Goal: Communication & Community: Connect with others

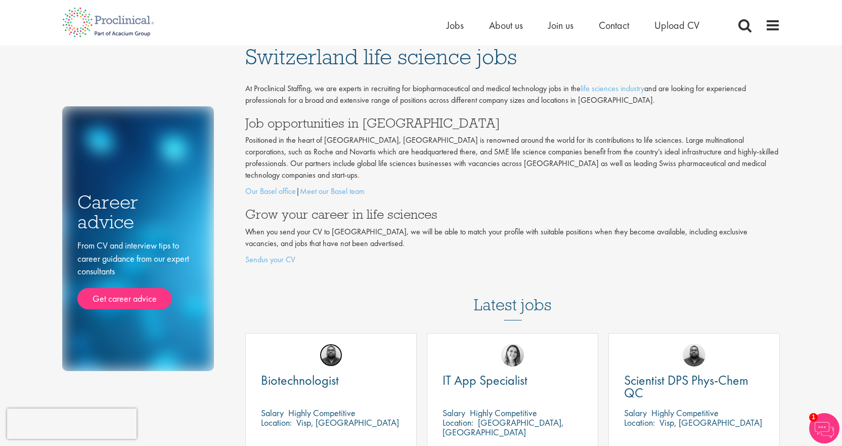
click at [331, 348] on img at bounding box center [331, 355] width 23 height 23
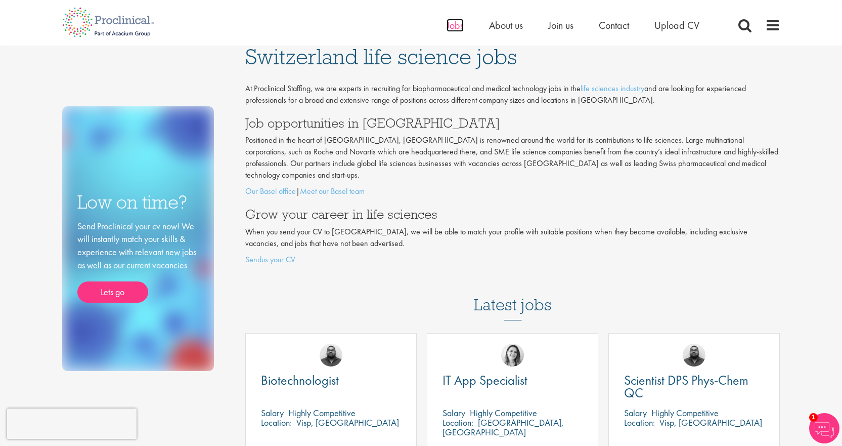
click at [459, 24] on span "Jobs" at bounding box center [455, 25] width 17 height 13
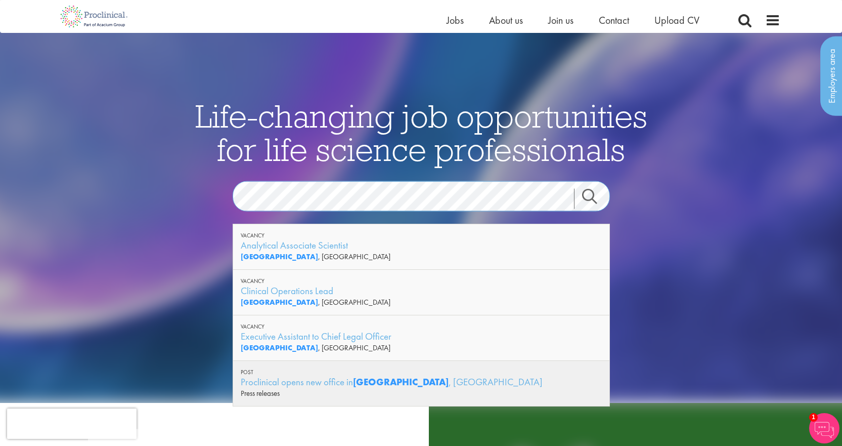
scroll to position [51, 0]
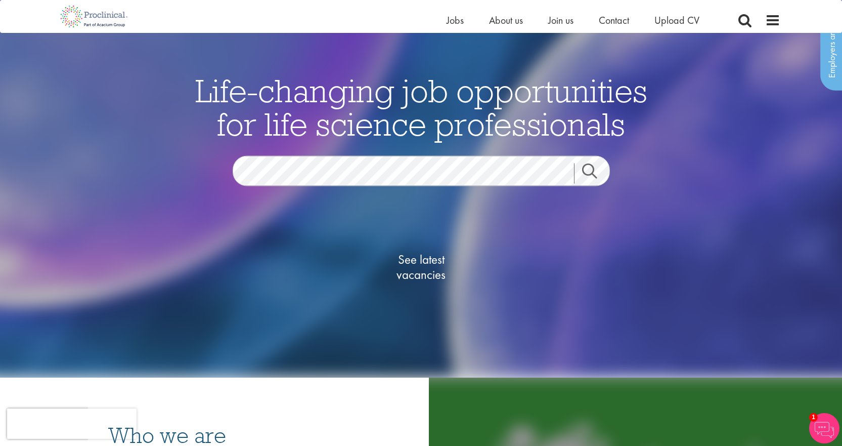
click at [592, 175] on link "Search" at bounding box center [596, 173] width 44 height 20
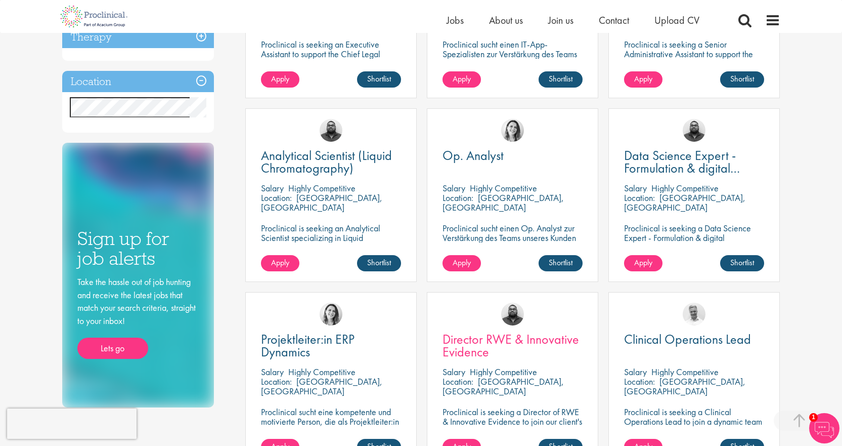
scroll to position [354, 0]
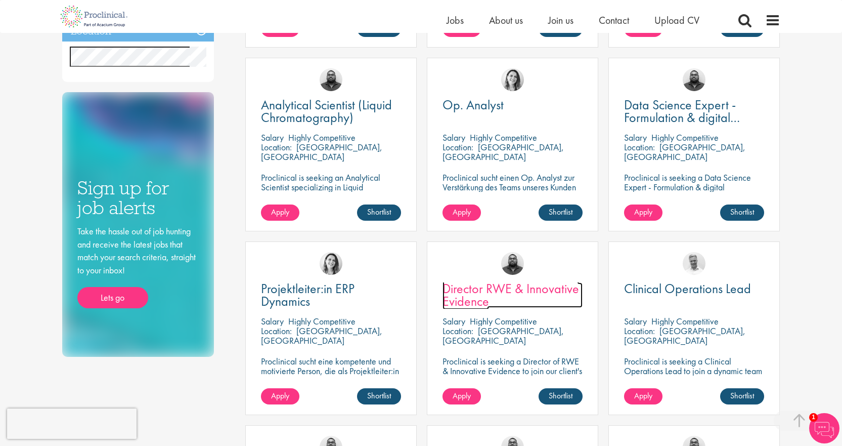
click at [472, 288] on span "Director RWE & Innovative Evidence" at bounding box center [511, 295] width 137 height 30
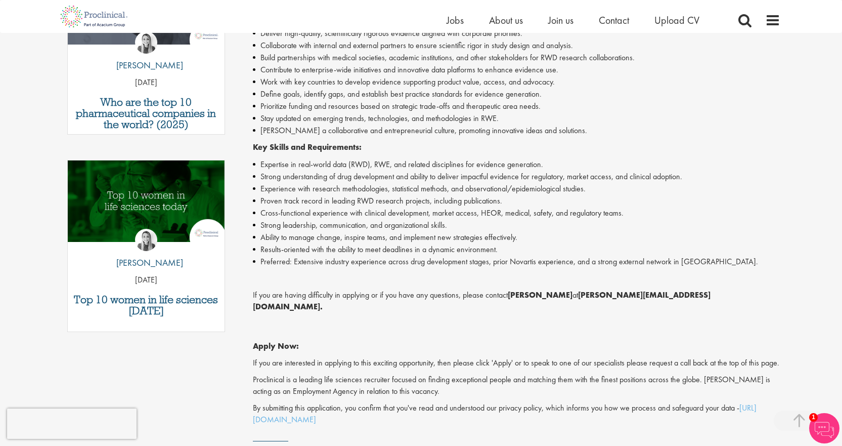
scroll to position [455, 0]
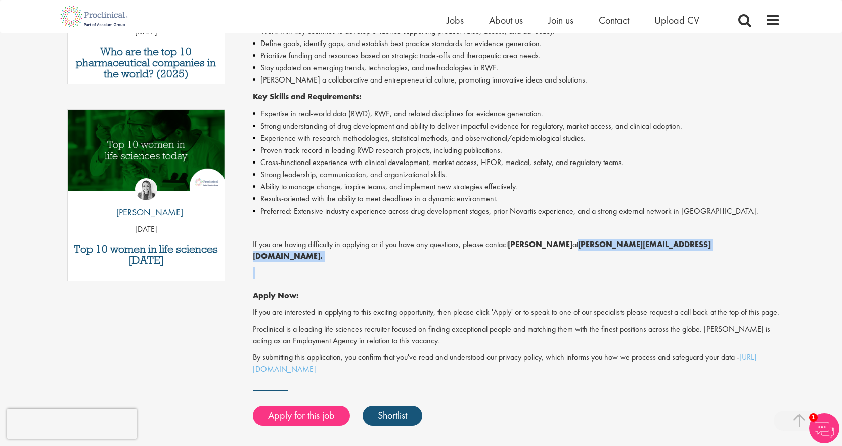
drag, startPoint x: 580, startPoint y: 244, endPoint x: 673, endPoint y: 255, distance: 93.8
click at [705, 260] on div "Be the backbone of innovation and join a leading pharmaceutical company to help…" at bounding box center [517, 106] width 528 height 535
copy div "[PERSON_NAME][EMAIL_ADDRESS][DOMAIN_NAME]."
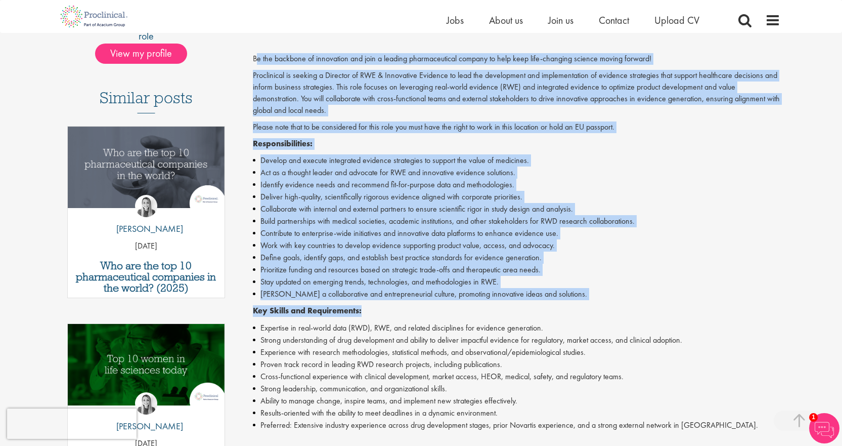
scroll to position [304, 0]
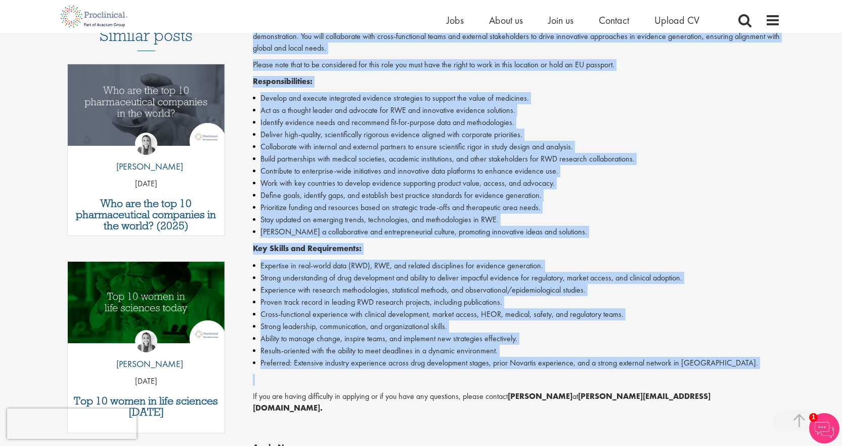
drag, startPoint x: 257, startPoint y: 149, endPoint x: 689, endPoint y: 371, distance: 486.0
click at [689, 371] on div "Be the backbone of innovation and join a leading pharmaceutical company to help…" at bounding box center [517, 258] width 528 height 535
copy div "e the backbone of innovation and join a leading pharmaceutical company to help …"
click at [624, 200] on li "Define goals, identify gaps, and establish best practice standards for evidence…" at bounding box center [517, 195] width 528 height 12
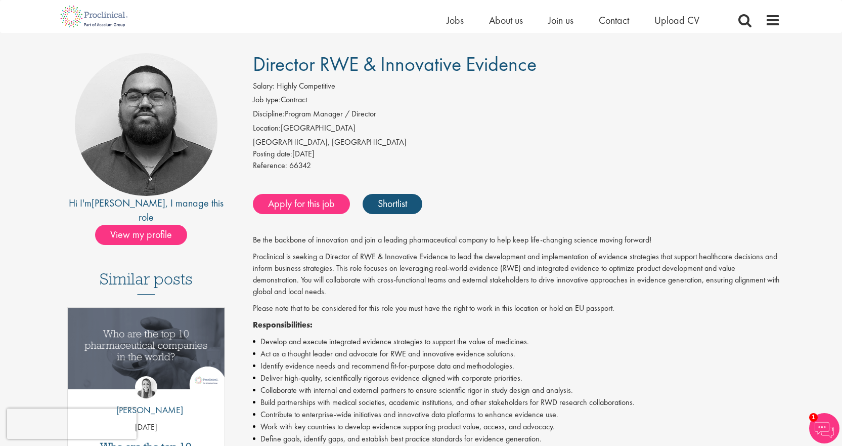
scroll to position [0, 0]
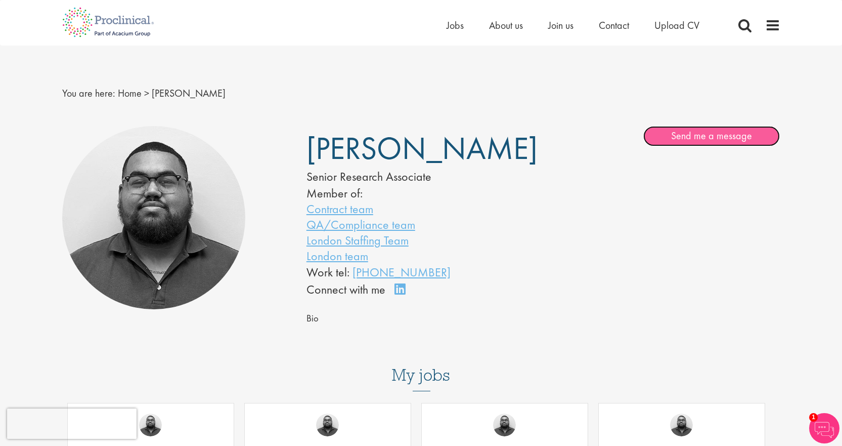
click at [696, 138] on link "Send me a message" at bounding box center [712, 136] width 137 height 20
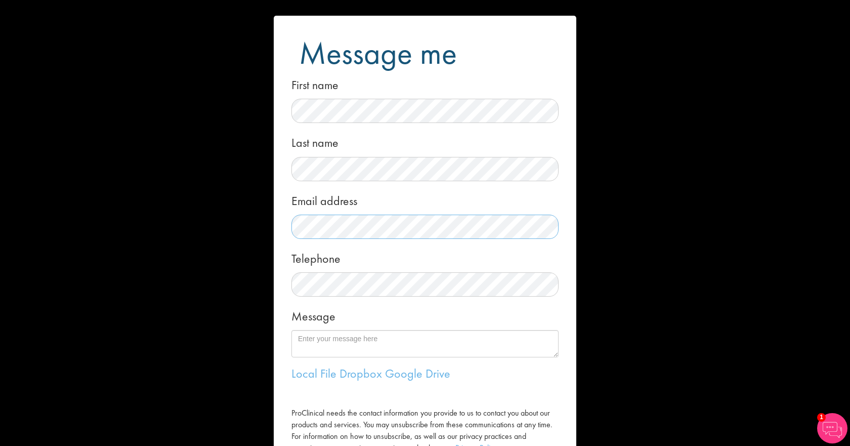
click at [265, 221] on div "Message me First name Last name Email address Telephone Message Local File Drop…" at bounding box center [425, 223] width 850 height 446
click at [324, 344] on textarea "Message" at bounding box center [424, 343] width 267 height 27
click at [355, 339] on textarea "Message" at bounding box center [424, 343] width 267 height 27
paste textarea "I am writing to express my strong interest in the Director of RWE & Innovative …"
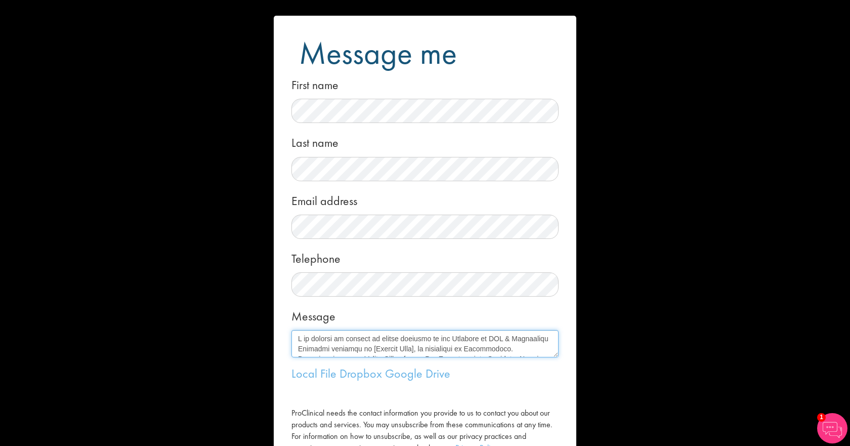
click at [415, 351] on textarea "Message" at bounding box center [424, 343] width 267 height 27
click at [552, 353] on textarea "Message" at bounding box center [424, 343] width 267 height 27
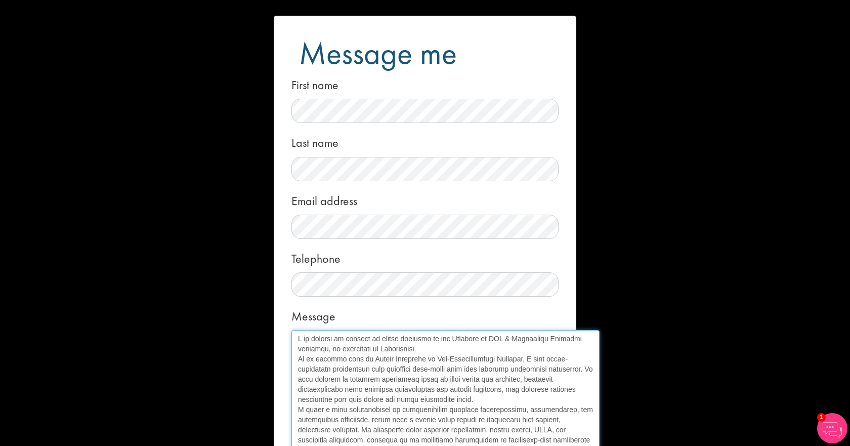
drag, startPoint x: 552, startPoint y: 353, endPoint x: 593, endPoint y: 469, distance: 123.4
drag, startPoint x: 391, startPoint y: 367, endPoint x: 284, endPoint y: 300, distance: 126.2
click at [284, 300] on form "Message me First name Last name Email address Telephone Message Local File Drop…" at bounding box center [424, 319] width 287 height 607
type textarea "I am writing to express my strong interest in the Director of RWE & Innovative …"
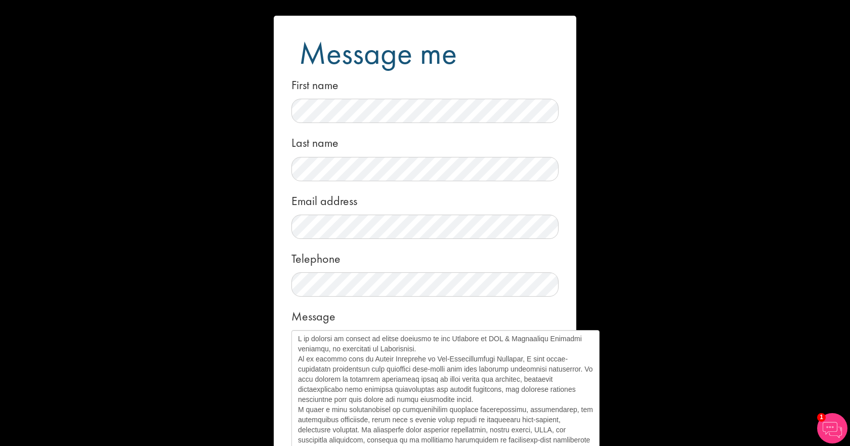
click at [688, 216] on div "Message me First name Last name Email address Telephone Message Local File Drop…" at bounding box center [425, 223] width 850 height 446
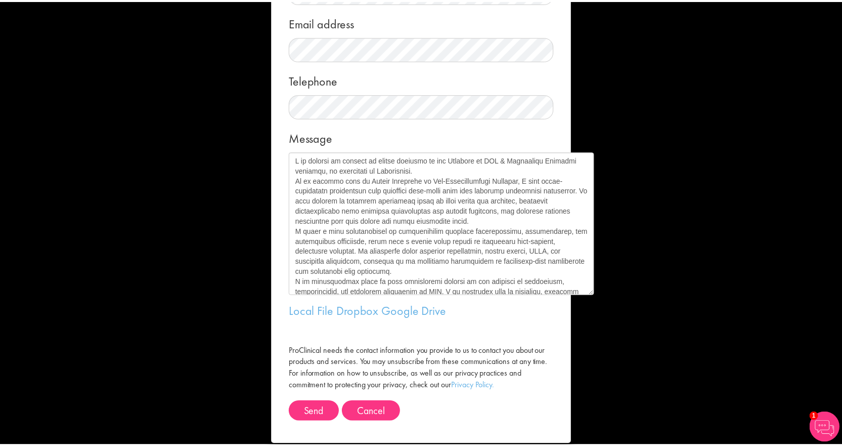
scroll to position [193, 0]
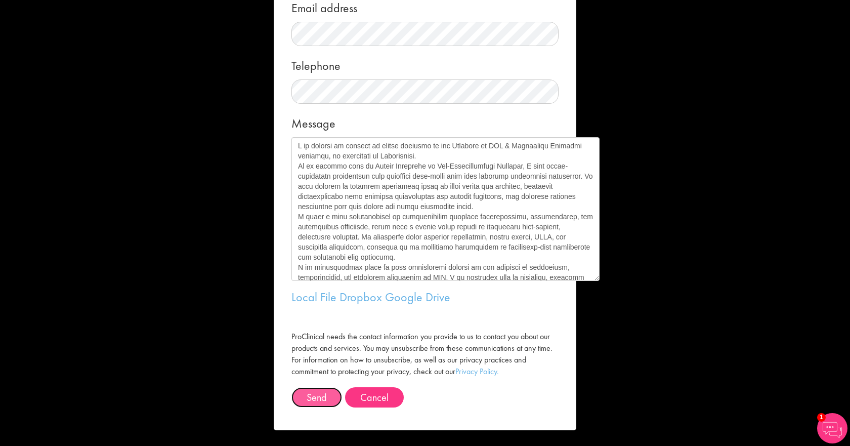
click at [306, 400] on button "Send" at bounding box center [316, 397] width 51 height 20
